Goal: Task Accomplishment & Management: Use online tool/utility

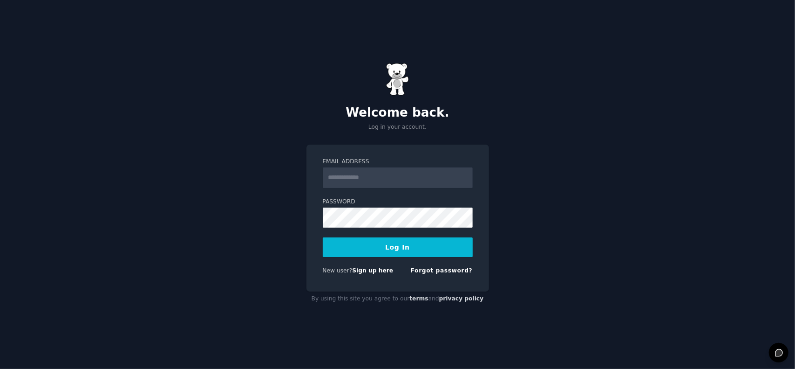
click at [347, 174] on input "Email Address" at bounding box center [398, 177] width 150 height 21
type input "**********"
click at [376, 254] on button "Log In" at bounding box center [398, 247] width 150 height 20
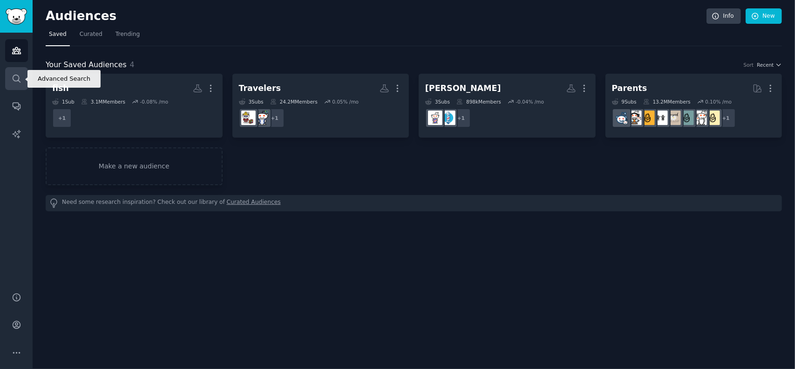
click at [14, 76] on icon "Sidebar" at bounding box center [17, 79] width 10 height 10
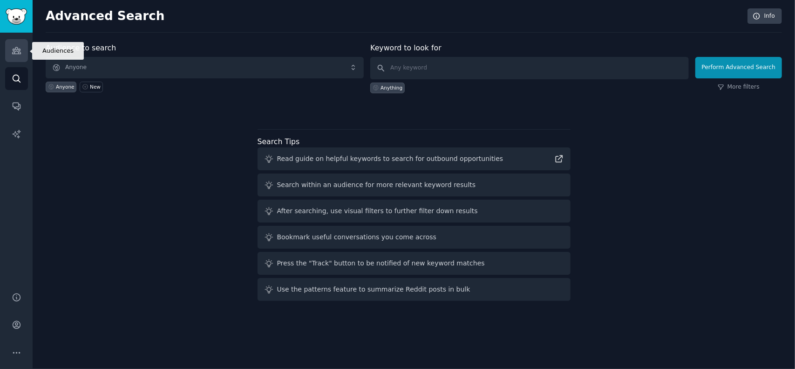
click at [22, 49] on link "Audiences" at bounding box center [16, 50] width 23 height 23
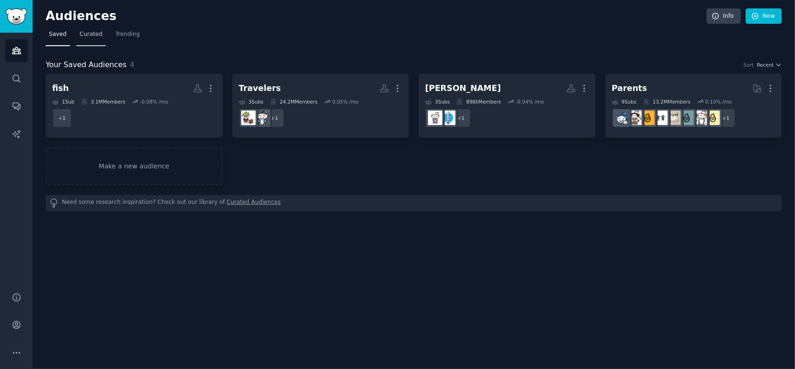
click at [83, 41] on link "Curated" at bounding box center [90, 36] width 29 height 19
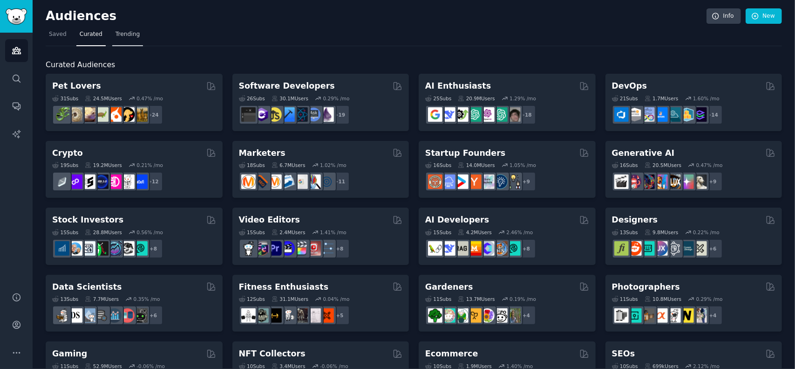
click at [117, 41] on link "Trending" at bounding box center [127, 36] width 31 height 19
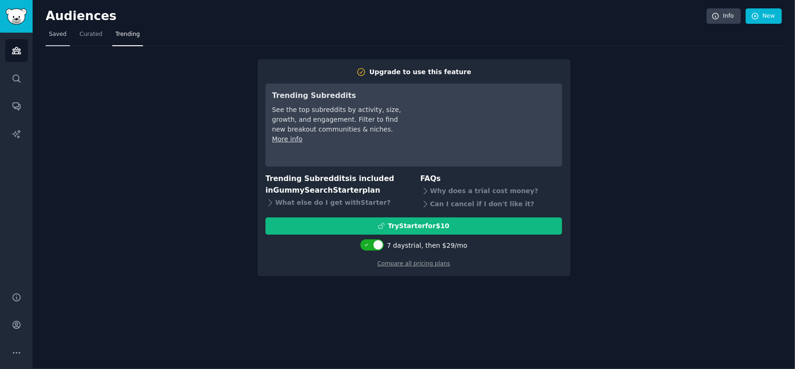
click at [66, 37] on link "Saved" at bounding box center [58, 36] width 24 height 19
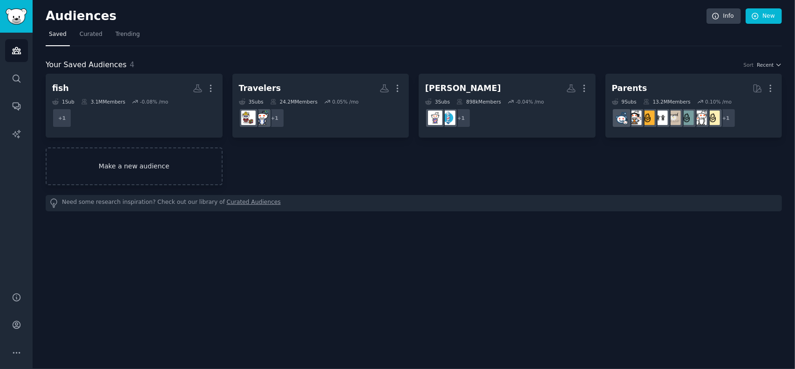
click at [98, 157] on link "Make a new audience" at bounding box center [134, 166] width 177 height 38
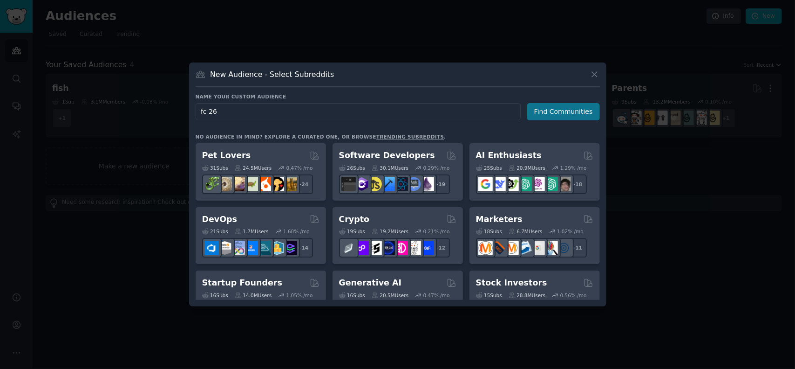
type input "fc 26"
click at [558, 114] on button "Find Communities" at bounding box center [563, 111] width 73 height 17
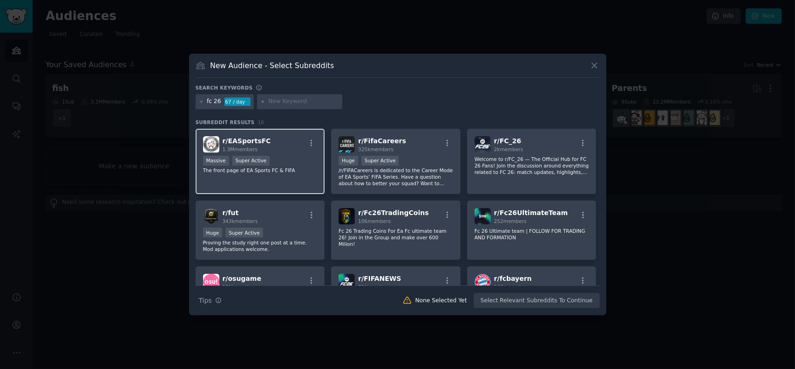
click at [285, 159] on div ">= 95th percentile for submissions / day Massive Super Active" at bounding box center [260, 162] width 115 height 12
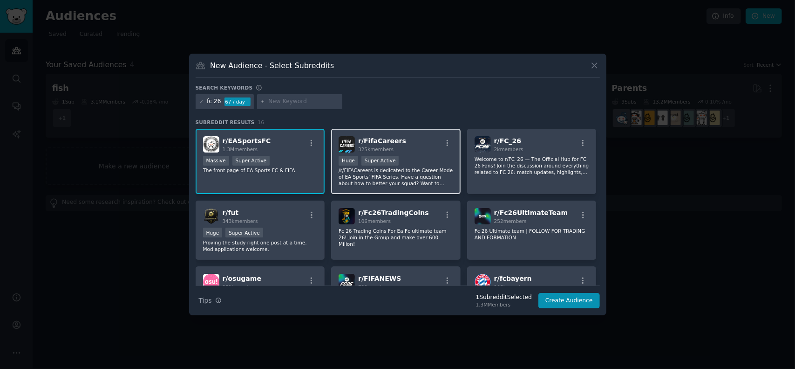
click at [441, 164] on div "Huge Super Active" at bounding box center [396, 162] width 115 height 12
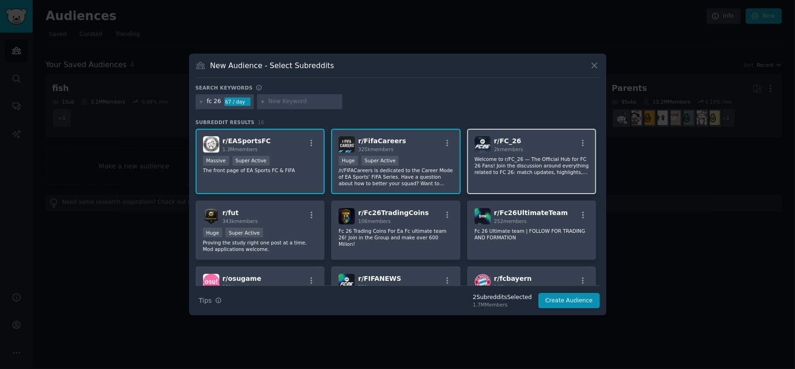
click at [555, 136] on div "r/ FC_26 2k members" at bounding box center [532, 144] width 115 height 16
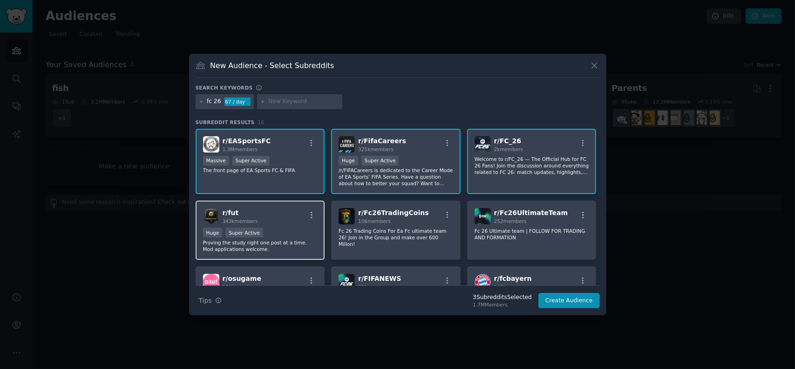
click at [299, 218] on div "r/ fut 343k members" at bounding box center [260, 216] width 115 height 16
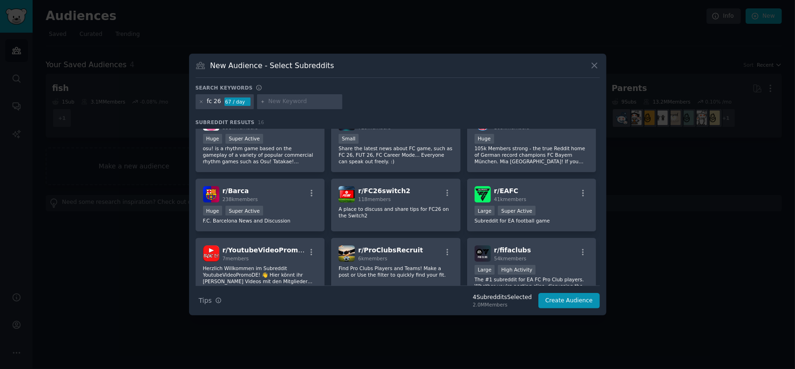
scroll to position [160, 0]
click at [557, 196] on div "r/ EAFC 41k members" at bounding box center [532, 193] width 115 height 16
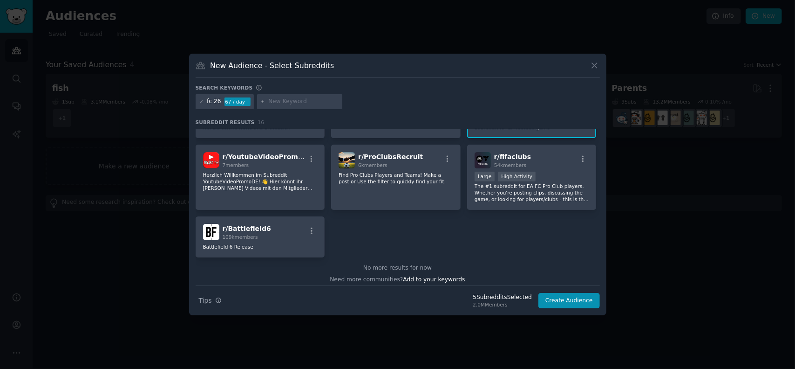
scroll to position [253, 0]
click at [564, 301] on button "Create Audience" at bounding box center [570, 301] width 62 height 16
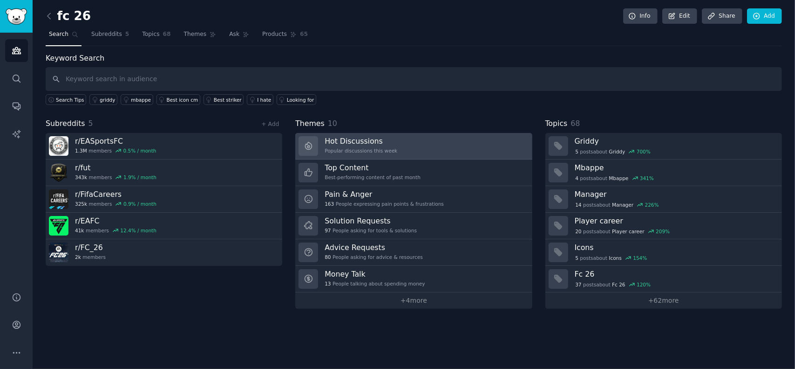
click at [426, 150] on link "Hot Discussions Popular discussions this week" at bounding box center [413, 146] width 237 height 27
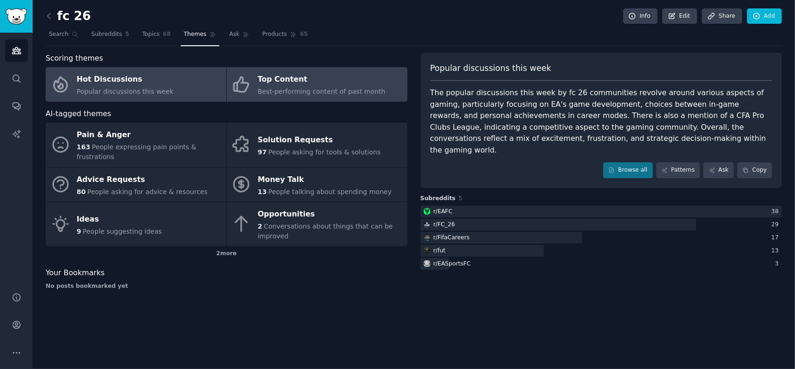
click at [293, 88] on span "Best-performing content of past month" at bounding box center [322, 91] width 128 height 7
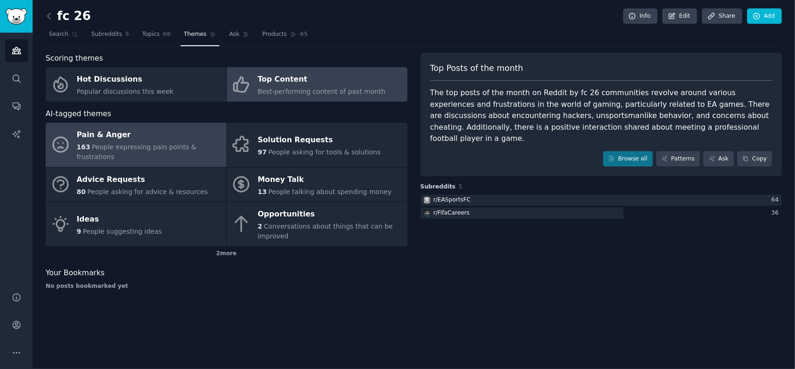
click at [175, 149] on span "People expressing pain points & frustrations" at bounding box center [137, 151] width 120 height 17
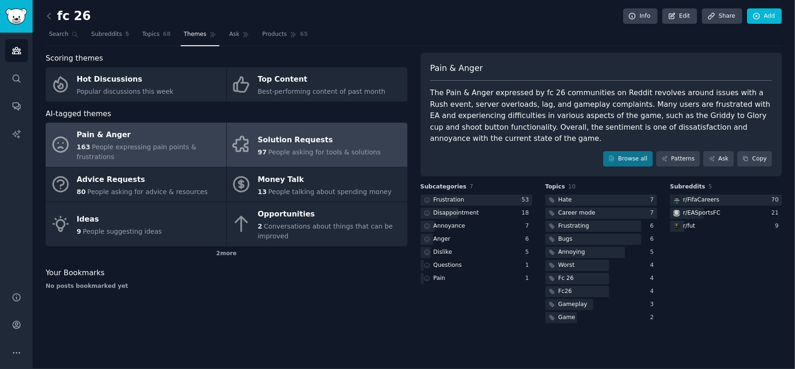
click at [294, 124] on link "Solution Requests 97 People asking for tools & solutions" at bounding box center [317, 145] width 181 height 44
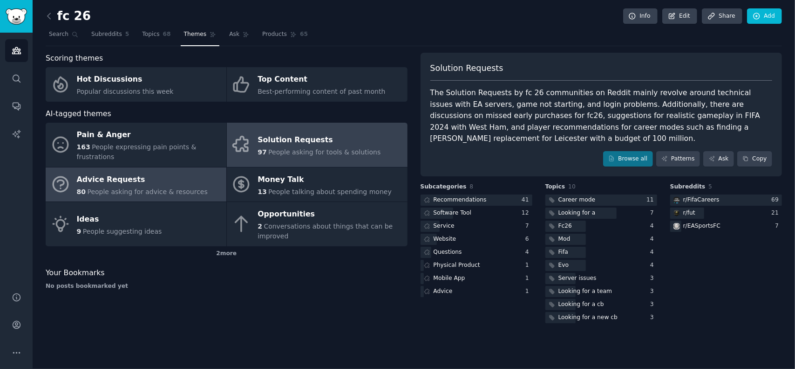
click at [163, 186] on link "Advice Requests 80 People asking for advice & resources" at bounding box center [136, 184] width 181 height 34
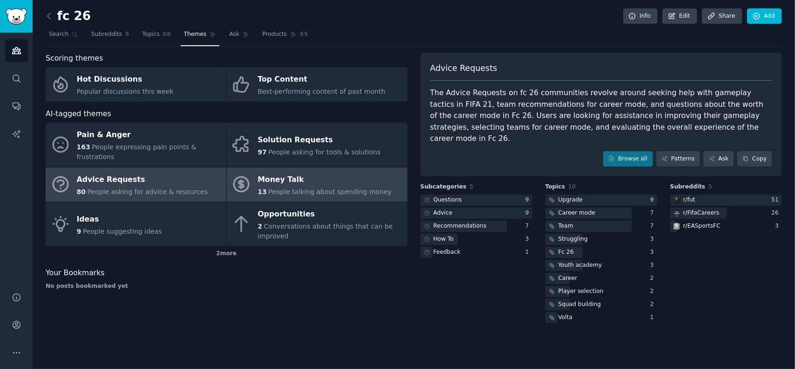
click at [314, 188] on span "People talking about spending money" at bounding box center [329, 191] width 123 height 7
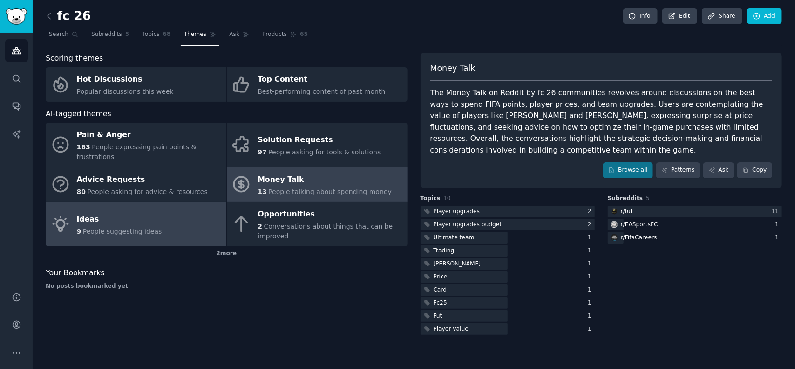
click at [195, 214] on link "Ideas 9 People suggesting ideas" at bounding box center [136, 224] width 181 height 44
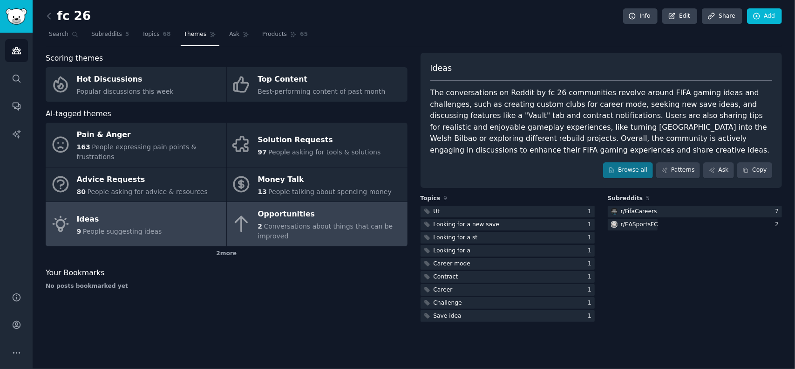
click at [286, 226] on div "2 Conversations about things that can be improved" at bounding box center [330, 231] width 145 height 20
